Goal: Transaction & Acquisition: Purchase product/service

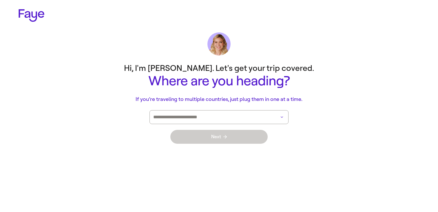
click at [249, 119] on input at bounding box center [210, 117] width 115 height 13
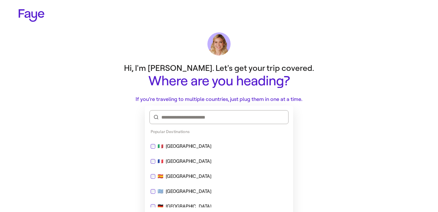
click at [233, 140] on div "🇮🇹 [GEOGRAPHIC_DATA]" at bounding box center [219, 147] width 144 height 14
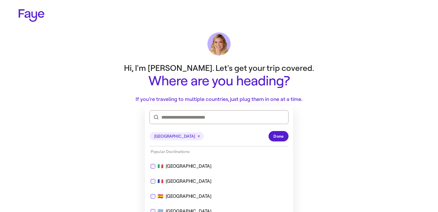
click at [273, 130] on div "[GEOGRAPHIC_DATA] Done" at bounding box center [219, 137] width 139 height 20
click at [273, 132] on button "Done" at bounding box center [279, 136] width 20 height 10
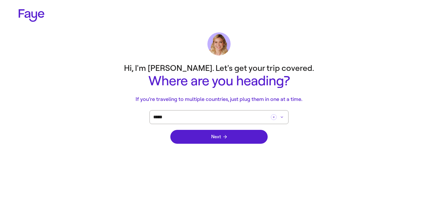
click at [243, 145] on div "Next" at bounding box center [218, 137] width 97 height 26
click at [242, 132] on button "Next" at bounding box center [218, 137] width 97 height 14
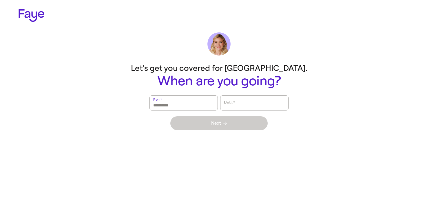
click at [193, 108] on input "From   *" at bounding box center [183, 103] width 61 height 13
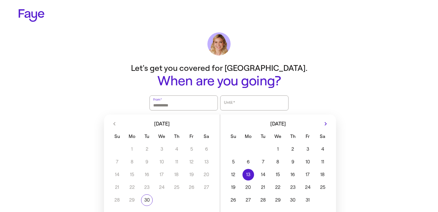
click at [245, 182] on button "20" at bounding box center [248, 188] width 15 height 12
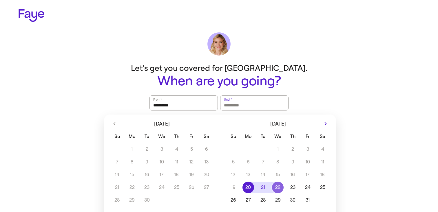
click at [282, 187] on button "22" at bounding box center [278, 188] width 15 height 12
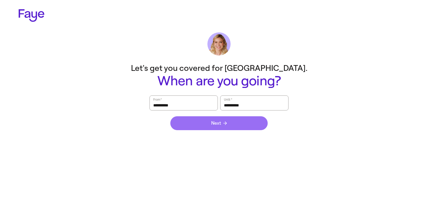
click at [242, 129] on button "Next" at bounding box center [218, 124] width 97 height 14
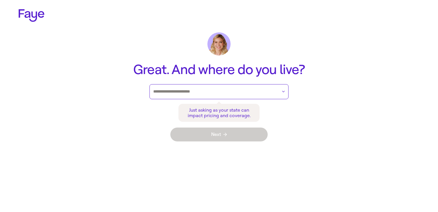
click at [231, 91] on input "text" at bounding box center [215, 92] width 124 height 9
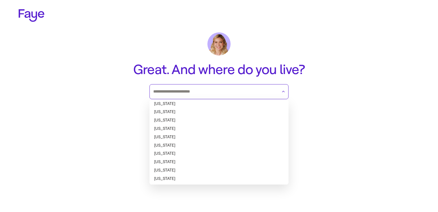
click at [227, 105] on li "[US_STATE]" at bounding box center [219, 104] width 139 height 8
type input "*******"
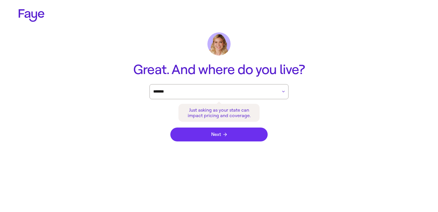
click at [230, 132] on button "Next" at bounding box center [218, 135] width 97 height 14
